Goal: Task Accomplishment & Management: Manage account settings

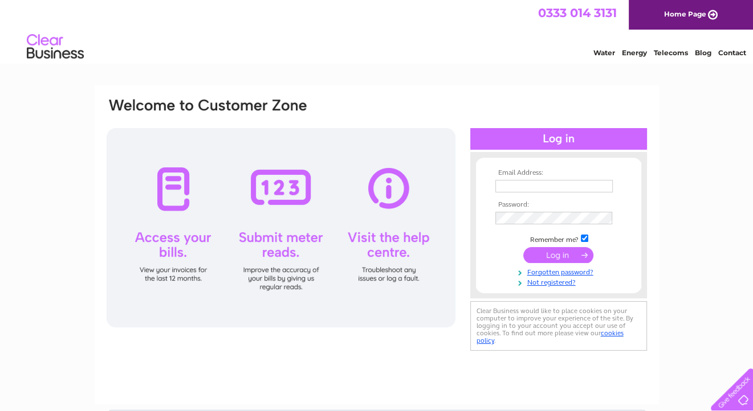
click at [506, 190] on input "text" at bounding box center [553, 186] width 117 height 13
click at [517, 186] on input "text" at bounding box center [553, 186] width 117 height 13
type input "K"
drag, startPoint x: 586, startPoint y: 188, endPoint x: 357, endPoint y: 195, distance: 228.6
click at [358, 195] on div "Email Address: kcrgarage@gmail.com Password:" at bounding box center [376, 226] width 542 height 258
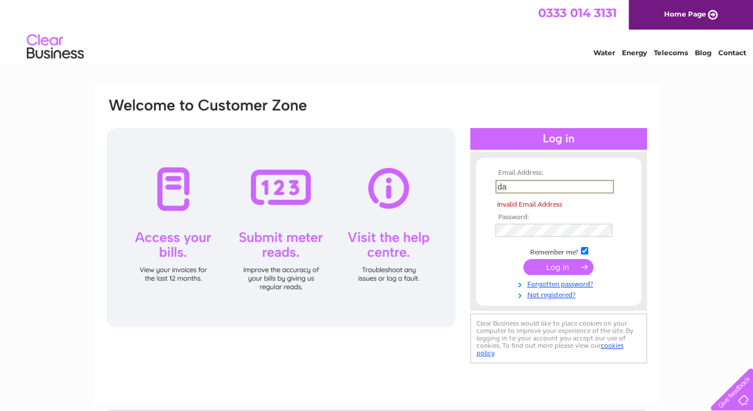
type input "d"
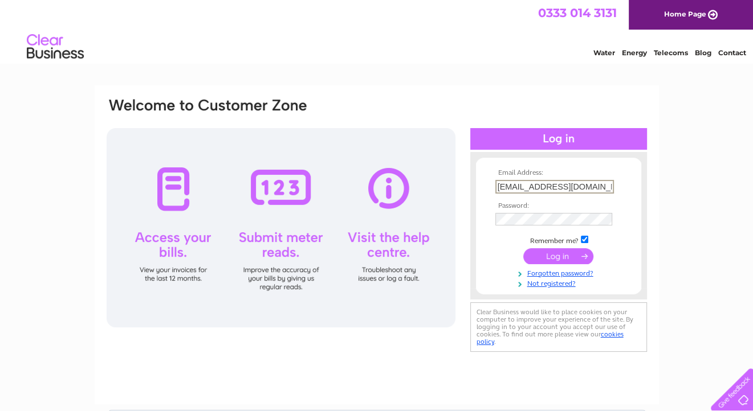
drag, startPoint x: 560, startPoint y: 186, endPoint x: 292, endPoint y: 181, distance: 268.4
click at [346, 187] on div "Email Address: kcrgarage@gmail.com Password:" at bounding box center [376, 226] width 542 height 258
type input "davidalderton640@btinternet.com"
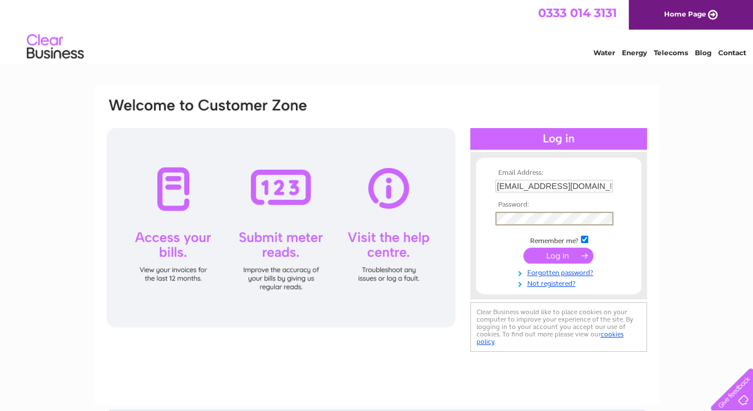
click at [549, 254] on input "submit" at bounding box center [558, 256] width 70 height 16
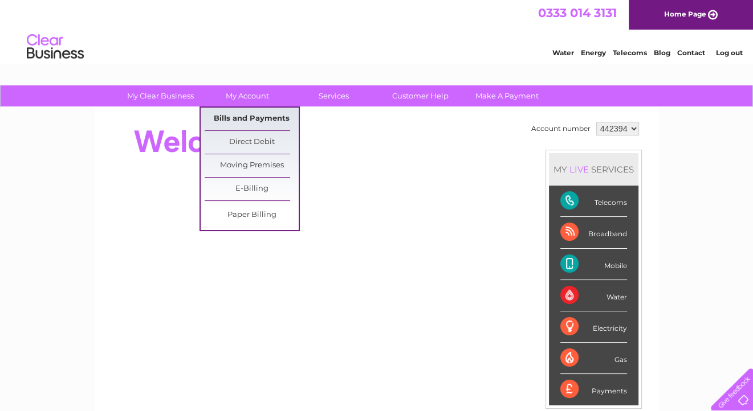
click at [248, 117] on link "Bills and Payments" at bounding box center [252, 119] width 94 height 23
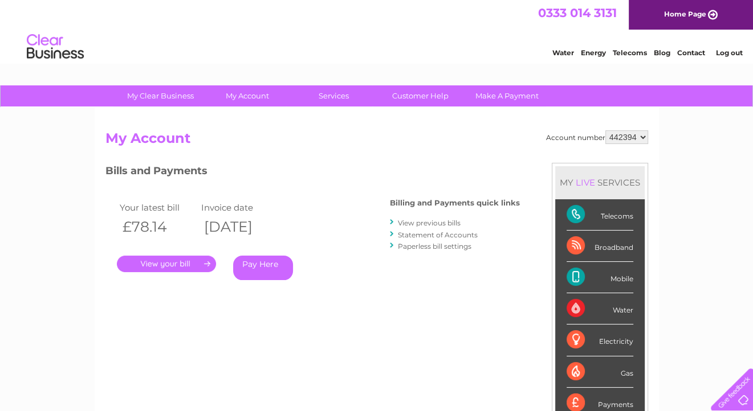
click at [176, 264] on link "." at bounding box center [166, 264] width 99 height 17
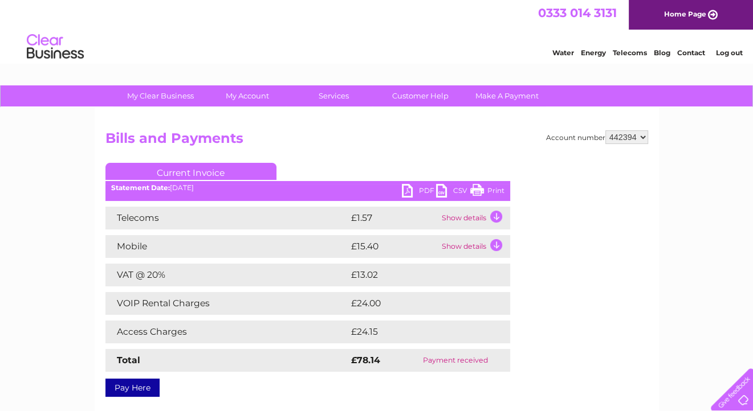
click at [425, 189] on link "PDF" at bounding box center [419, 192] width 34 height 17
